Goal: Task Accomplishment & Management: Complete application form

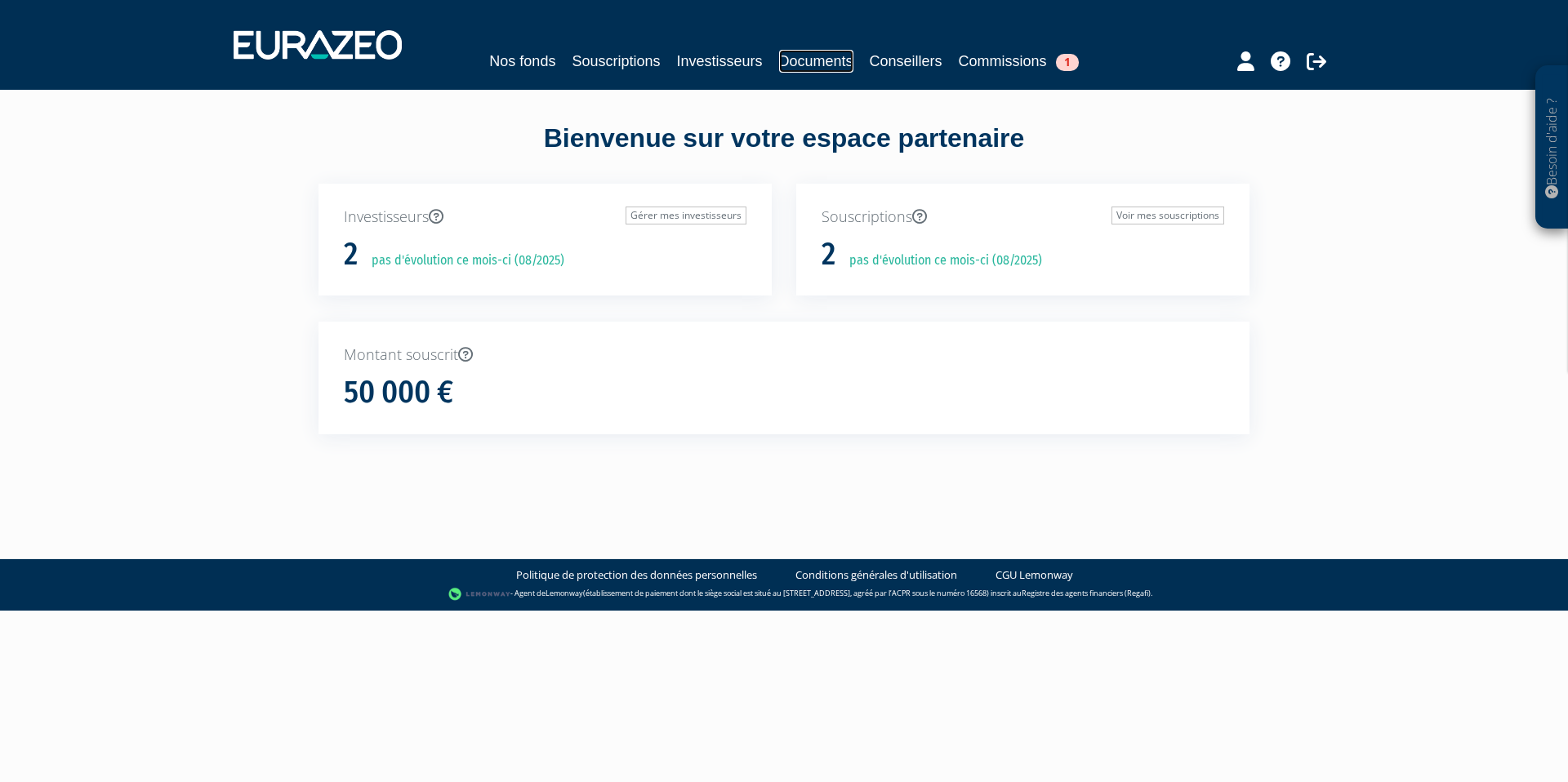
click at [788, 65] on link "Documents" at bounding box center [816, 61] width 75 height 23
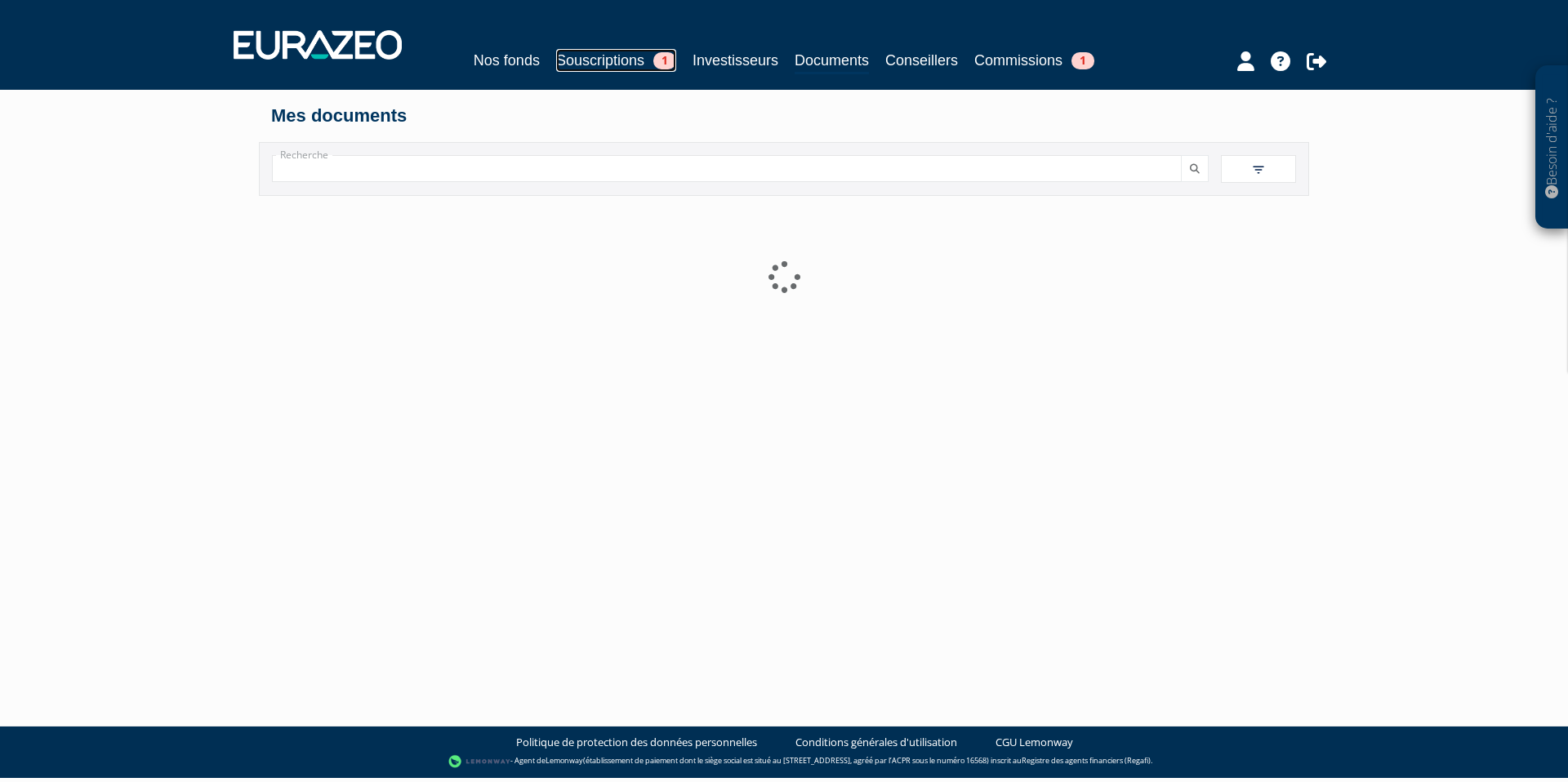
click at [602, 67] on link "Souscriptions 1" at bounding box center [617, 61] width 120 height 23
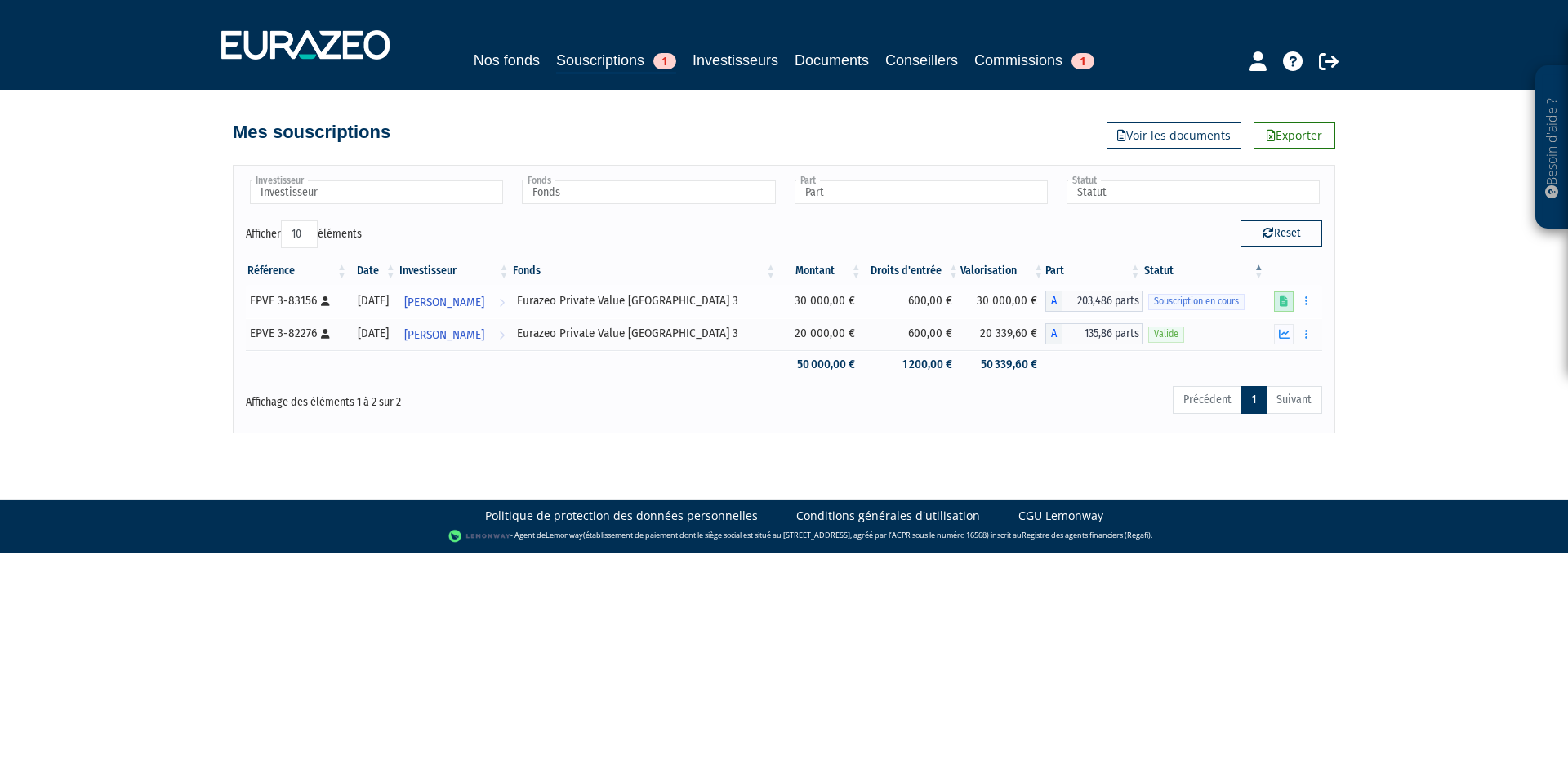
click at [1284, 302] on icon at bounding box center [1283, 301] width 8 height 11
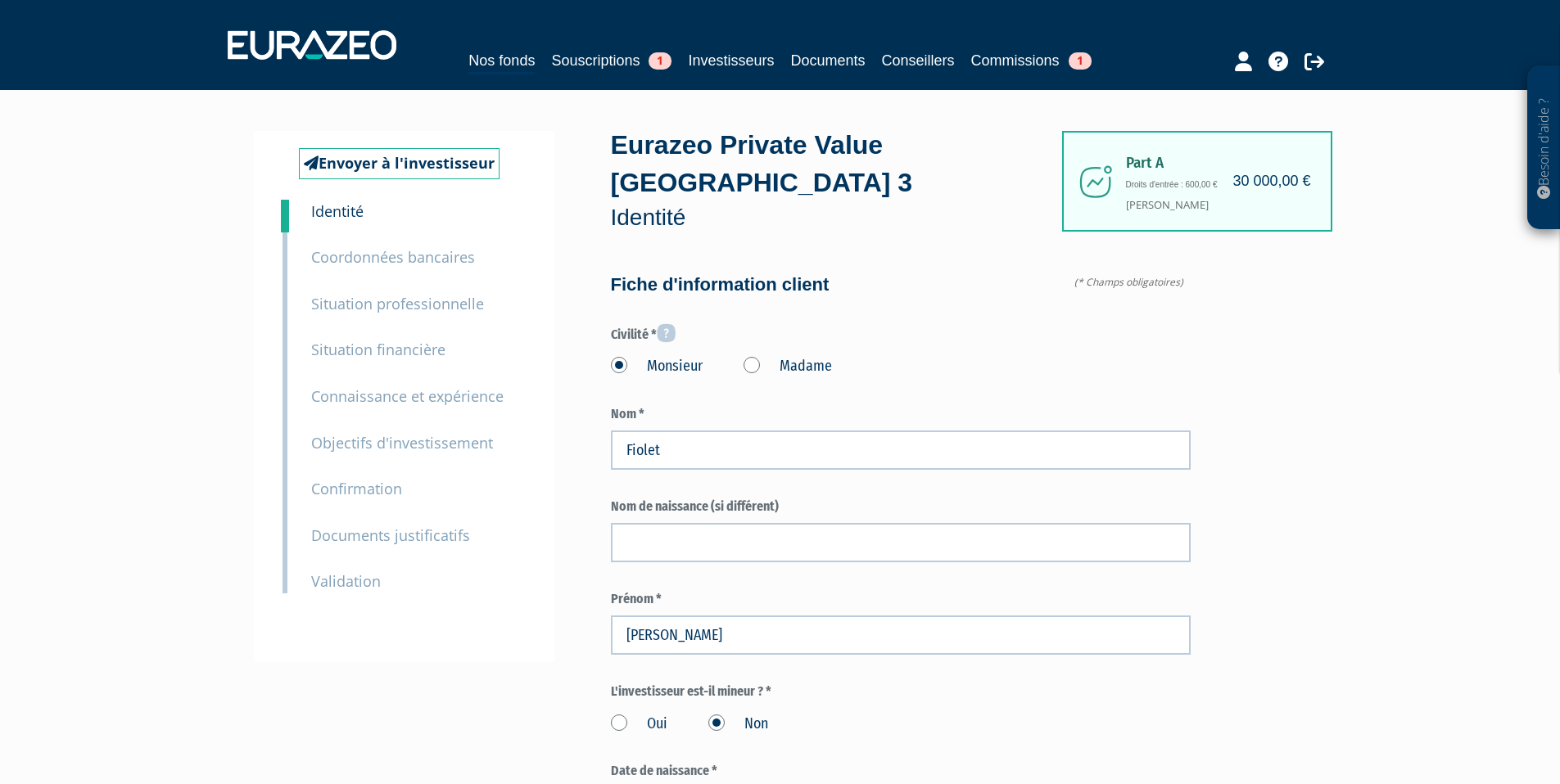
click at [358, 547] on div "9 Validation" at bounding box center [418, 571] width 239 height 47
click at [360, 539] on small "Documents justificatifs" at bounding box center [391, 536] width 159 height 19
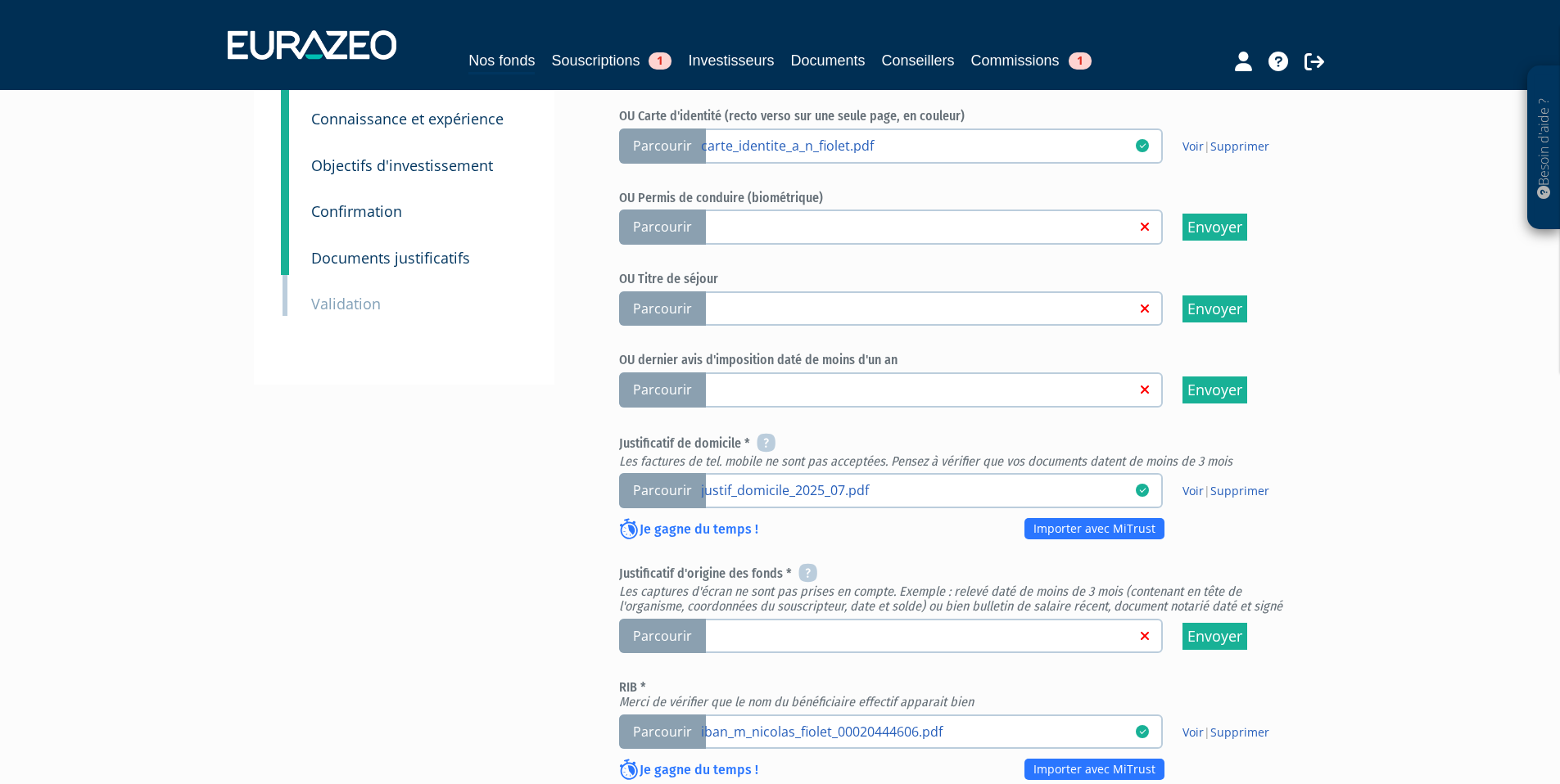
scroll to position [322, 0]
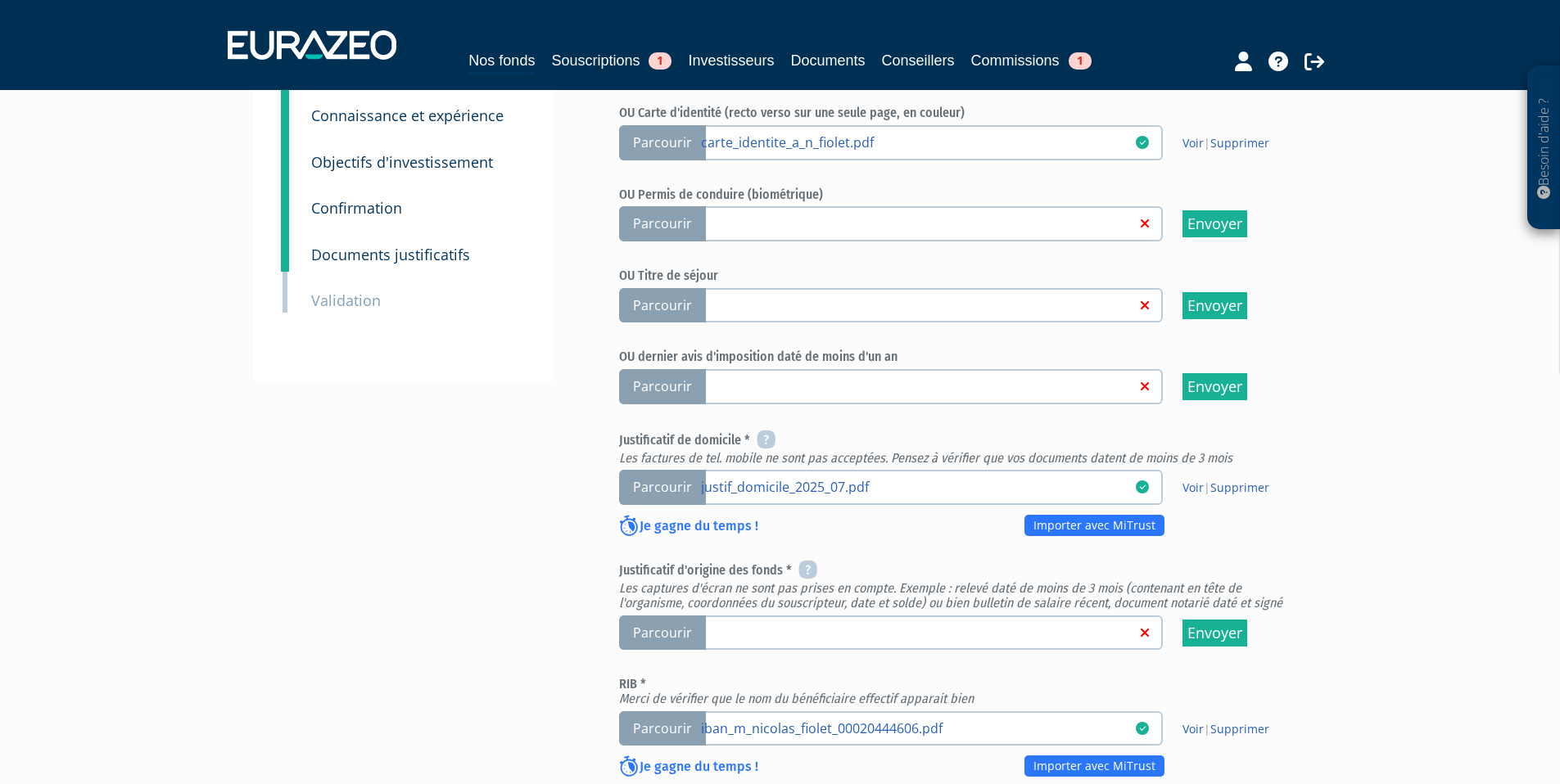
click at [1003, 616] on label "Parcourir" at bounding box center [891, 634] width 544 height 35
click at [0, 0] on input "Parcourir" at bounding box center [0, 0] width 0 height 0
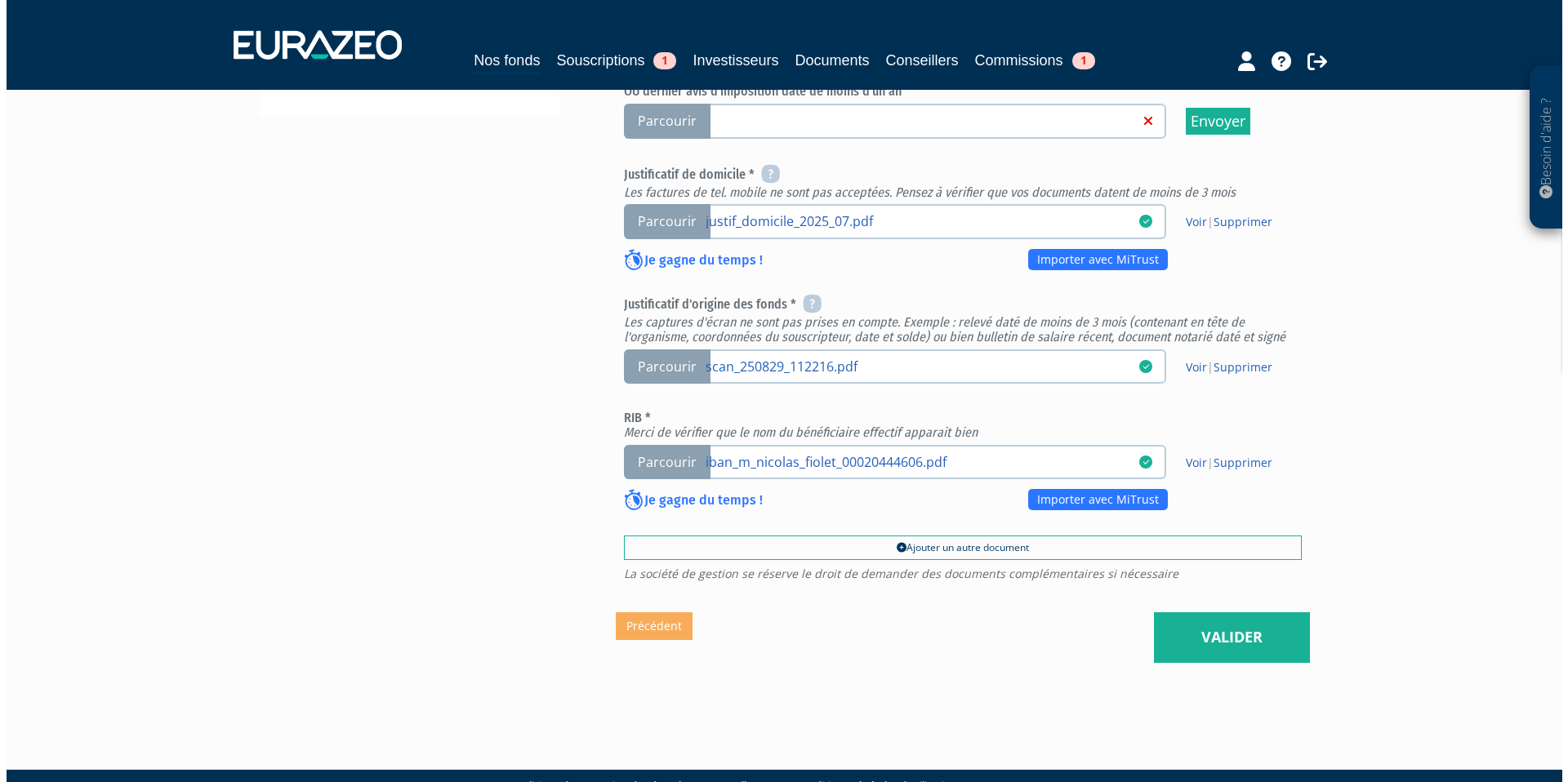
scroll to position [588, 0]
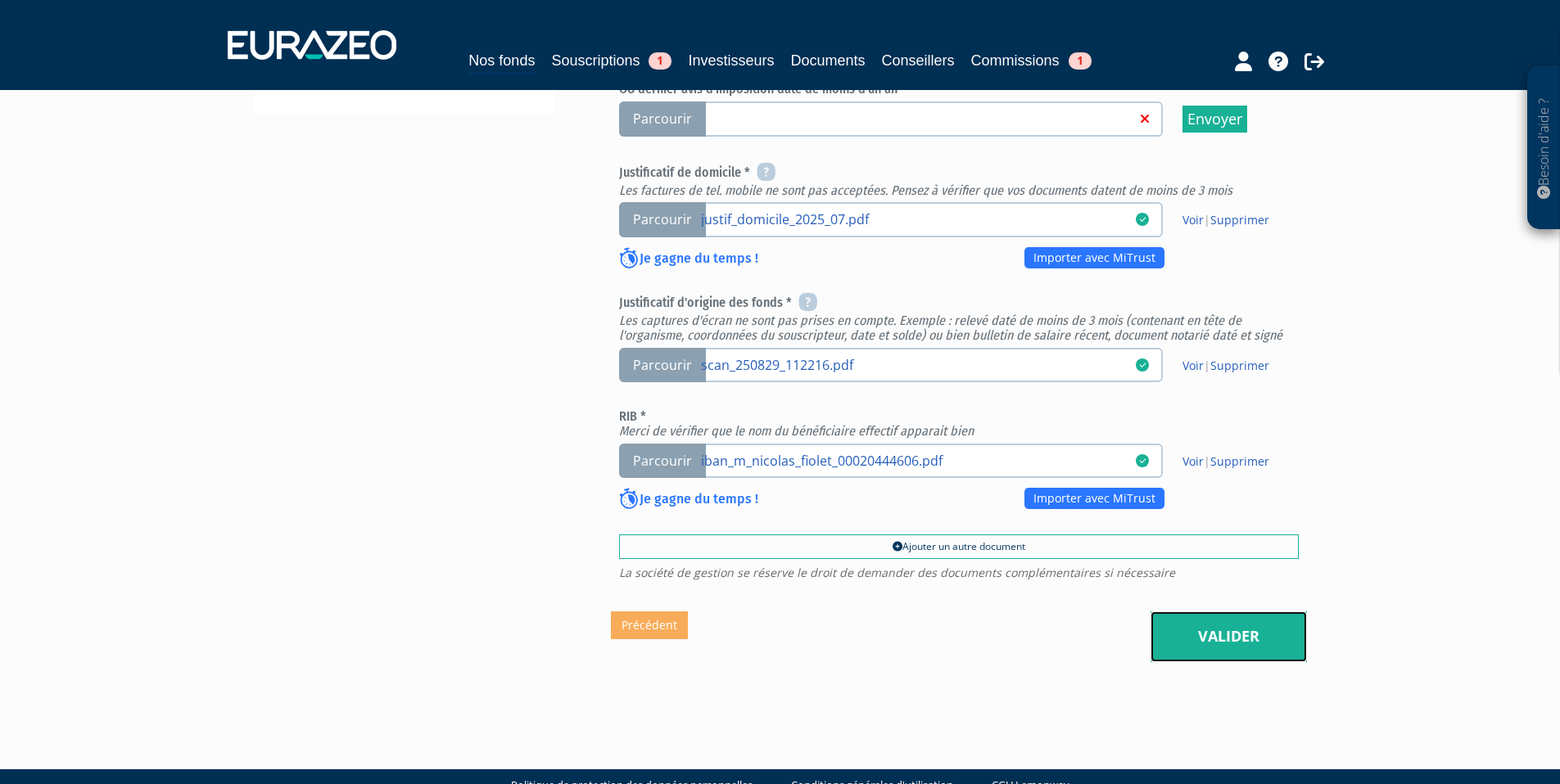
click at [1185, 611] on link "Valider" at bounding box center [1229, 637] width 156 height 50
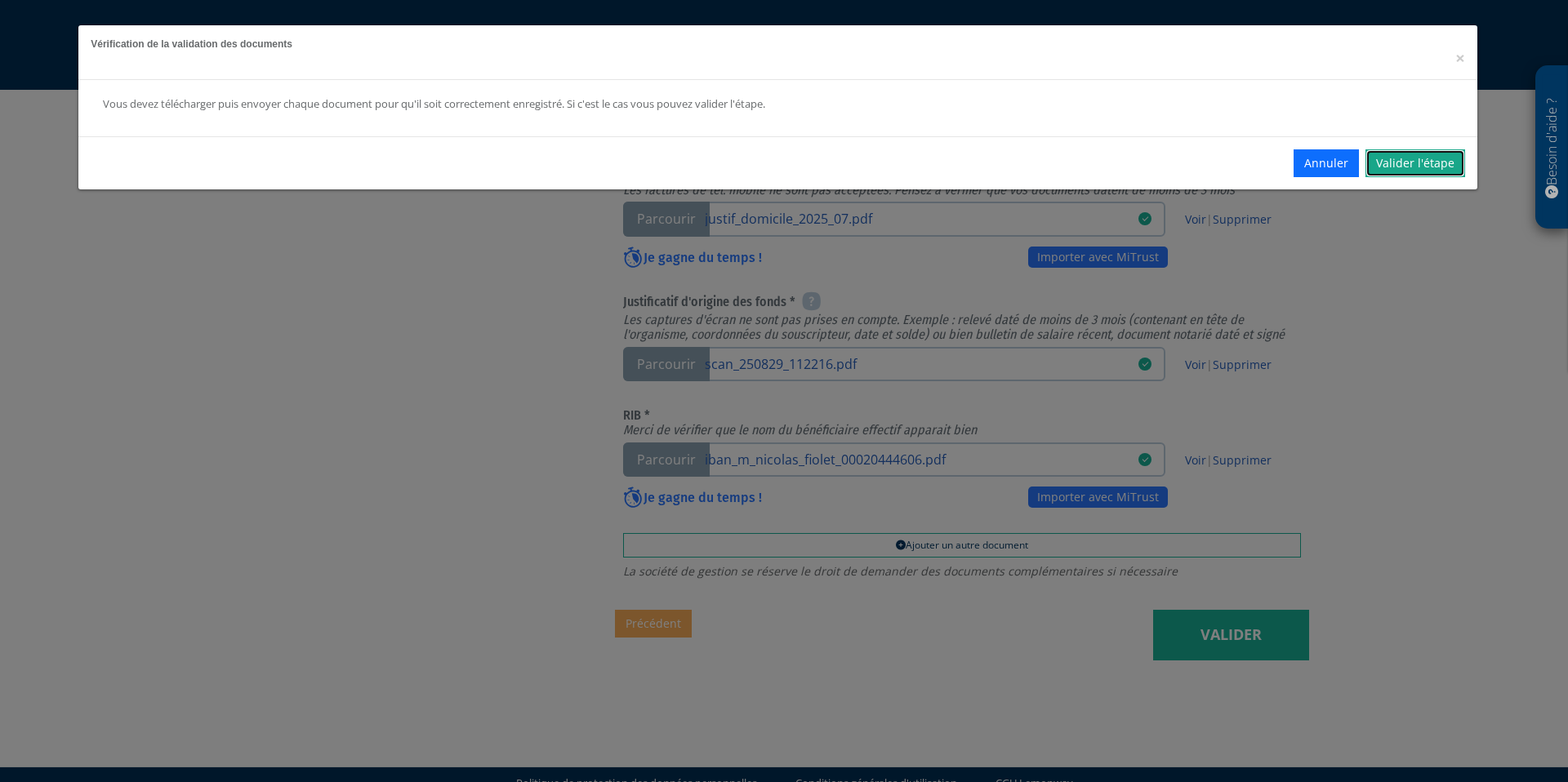
click at [1406, 166] on link "Valider l'étape" at bounding box center [1415, 163] width 100 height 28
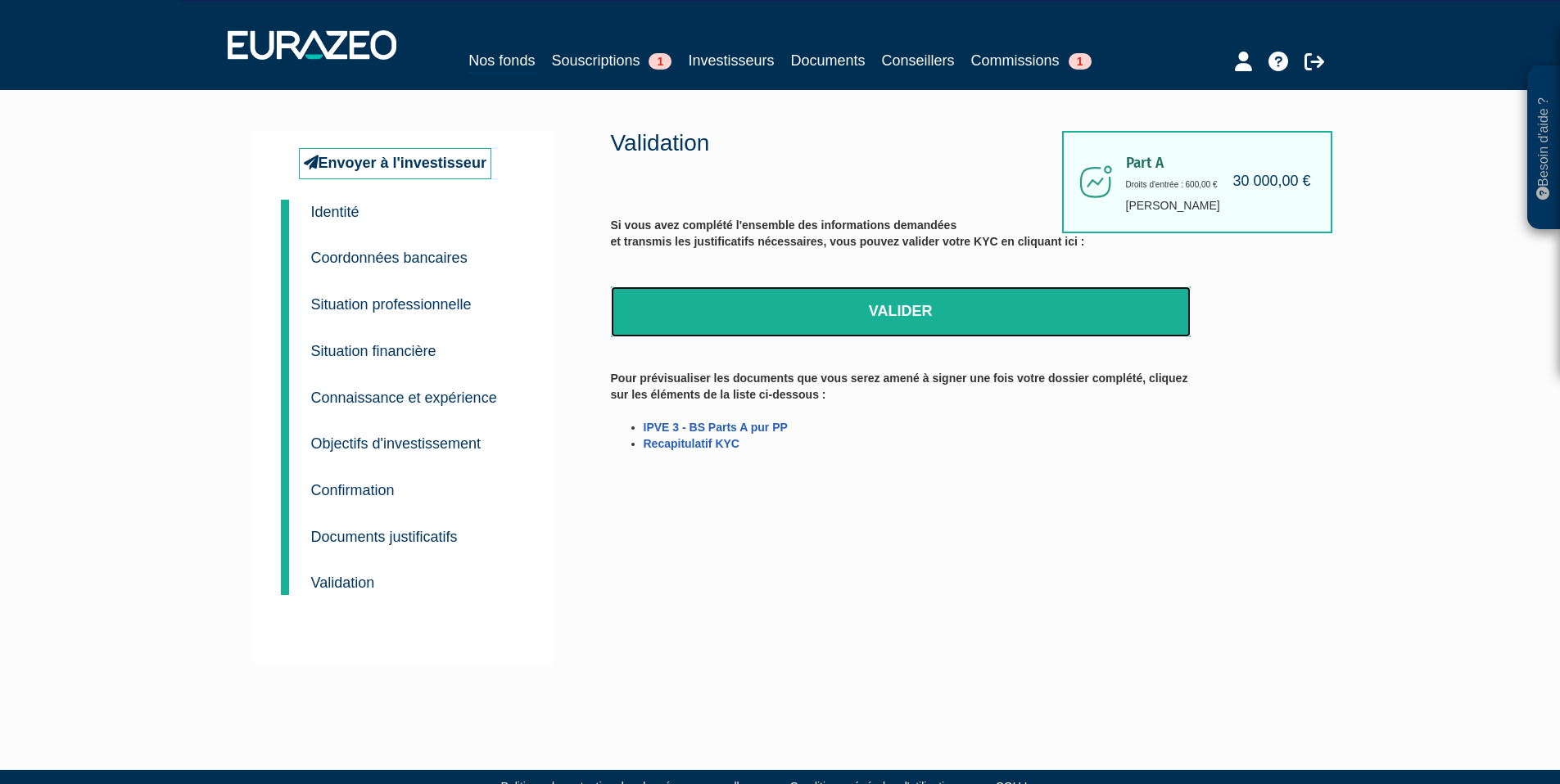
click at [942, 302] on link "Valider" at bounding box center [900, 311] width 580 height 50
